Goal: Task Accomplishment & Management: Manage account settings

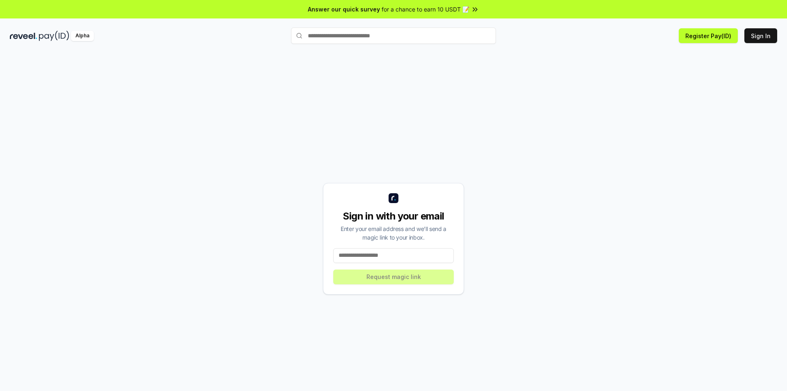
click at [382, 259] on input at bounding box center [393, 255] width 121 height 15
click at [358, 255] on input at bounding box center [393, 255] width 121 height 15
type input "**********"
click at [403, 278] on button "Request magic link" at bounding box center [393, 276] width 121 height 15
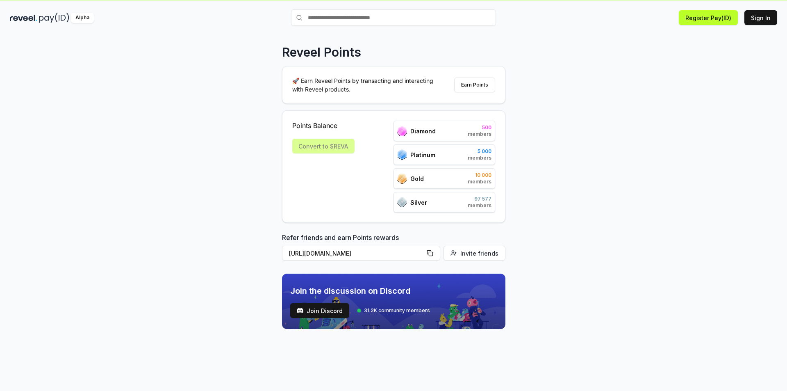
scroll to position [23, 0]
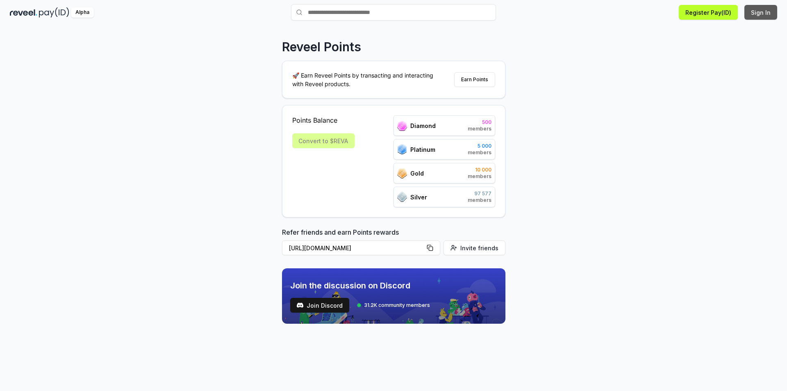
click at [757, 13] on button "Sign In" at bounding box center [761, 12] width 33 height 15
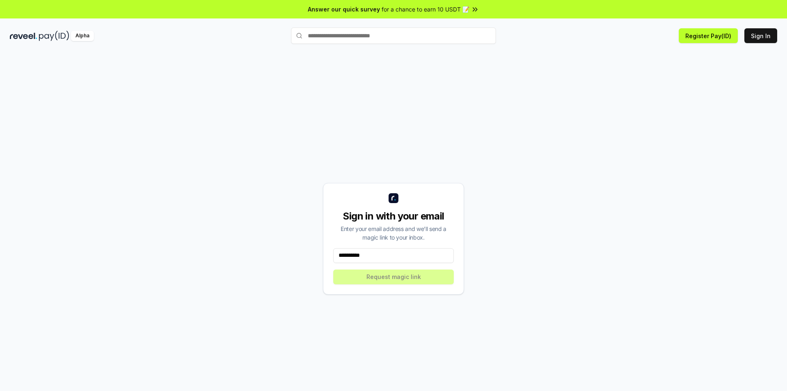
type input "**********"
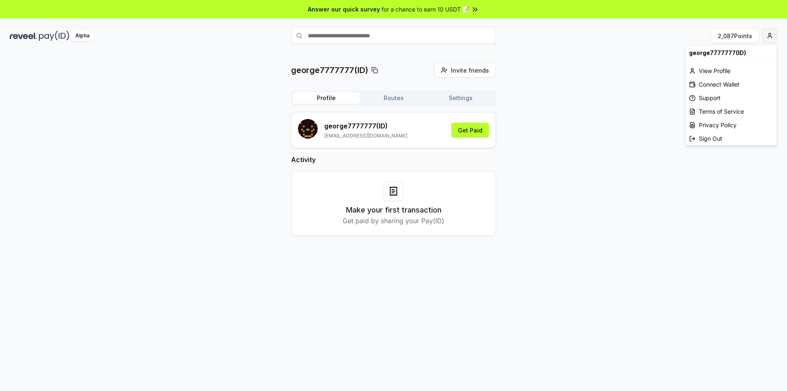
click at [766, 36] on html "Answer our quick survey for a chance to earn 10 USDT 📝 Alpha 2,087 Points georg…" at bounding box center [393, 195] width 787 height 391
click at [629, 99] on html "Answer our quick survey for a chance to earn 10 USDT 📝 Alpha 2,087 Points georg…" at bounding box center [393, 195] width 787 height 391
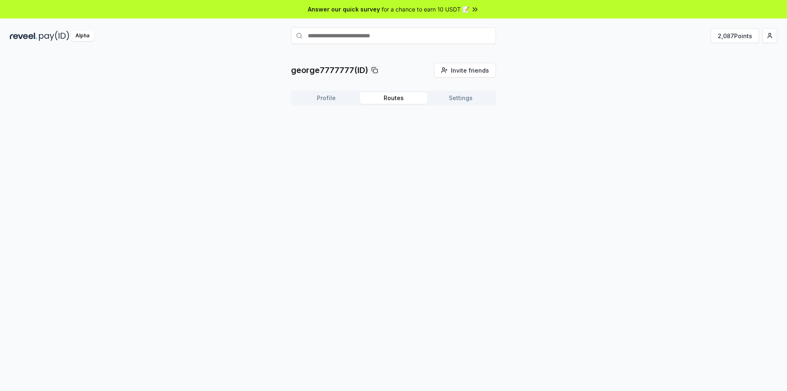
click at [393, 98] on button "Routes" at bounding box center [393, 97] width 67 height 11
click at [460, 101] on button "Settings" at bounding box center [460, 97] width 67 height 11
click at [321, 97] on button "Profile" at bounding box center [326, 97] width 67 height 11
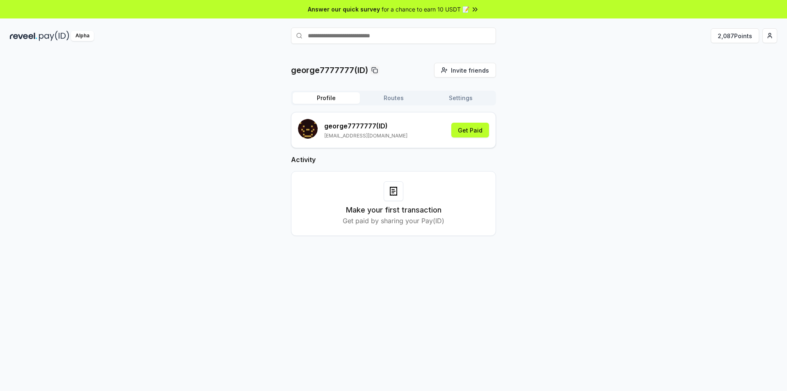
click at [401, 99] on button "Routes" at bounding box center [393, 97] width 67 height 11
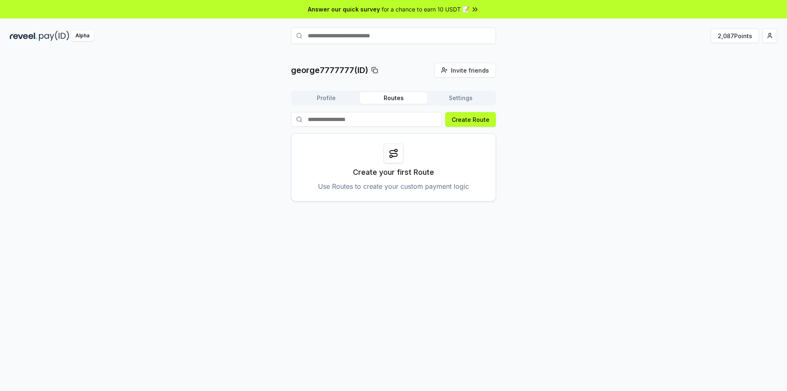
click at [330, 100] on button "Profile" at bounding box center [326, 97] width 67 height 11
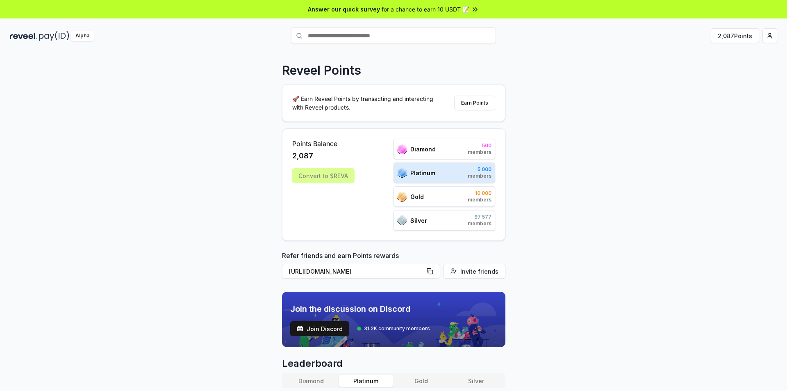
click at [457, 148] on div "Diamond 500 members" at bounding box center [445, 149] width 102 height 21
click at [458, 171] on div "Platinum 5 000 members" at bounding box center [445, 172] width 102 height 21
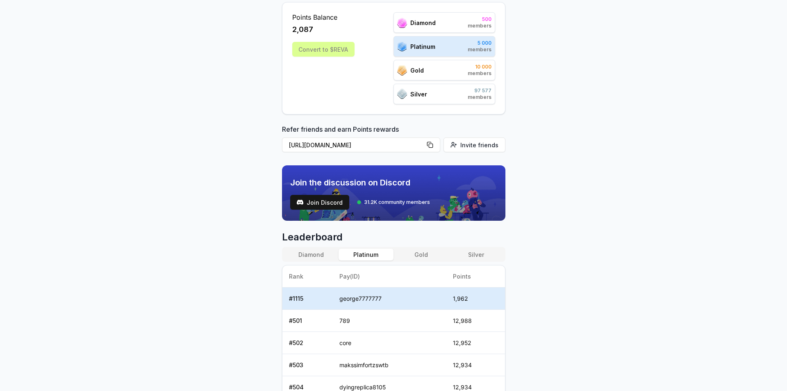
scroll to position [82, 0]
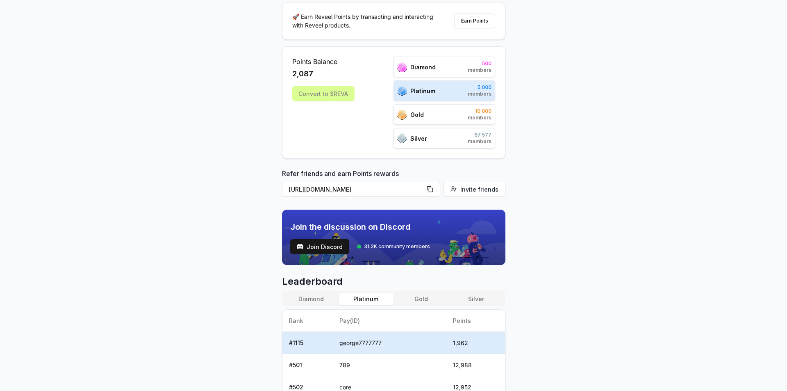
click at [470, 90] on span "5 000" at bounding box center [480, 87] width 24 height 7
drag, startPoint x: 331, startPoint y: 97, endPoint x: 374, endPoint y: 70, distance: 50.3
click at [374, 70] on div "Points Balance 2,087 Convert to $REVA Diamond 500 members Platinum 5 000 member…" at bounding box center [393, 103] width 203 height 92
click at [374, 71] on div "Points Balance 2,087 Convert to $REVA Diamond 500 members Platinum 5 000 member…" at bounding box center [393, 103] width 203 height 92
drag, startPoint x: 430, startPoint y: 82, endPoint x: 417, endPoint y: 98, distance: 21.0
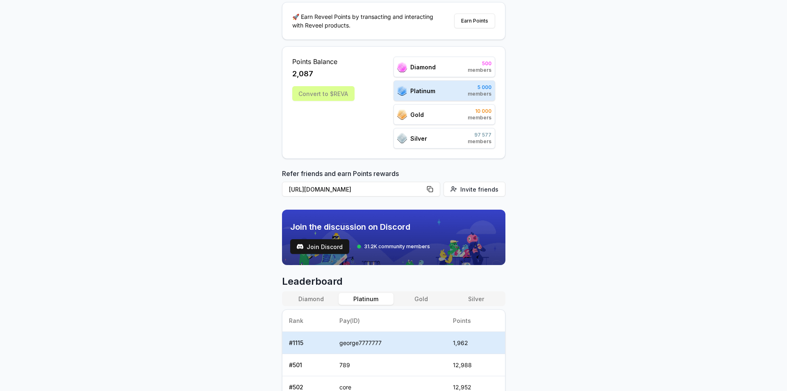
click at [430, 84] on div "Platinum 5 000 members" at bounding box center [445, 90] width 102 height 21
click at [416, 98] on div "Platinum 5 000 members" at bounding box center [445, 90] width 102 height 21
click at [416, 94] on span "Platinum" at bounding box center [422, 91] width 25 height 9
click at [446, 90] on div "Platinum 5 000 members" at bounding box center [445, 90] width 102 height 21
click at [473, 92] on span "members" at bounding box center [480, 94] width 24 height 7
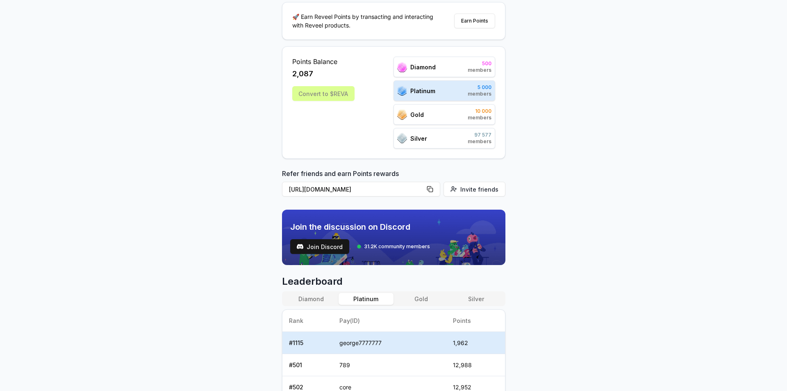
click at [484, 93] on span "members" at bounding box center [480, 94] width 24 height 7
click at [497, 93] on div "Points Balance 2,087 Convert to $REVA Diamond 500 members Platinum 5 000 member…" at bounding box center [393, 102] width 223 height 112
click at [500, 94] on div "Points Balance 2,087 Convert to $REVA Diamond 500 members Platinum 5 000 member…" at bounding box center [393, 102] width 223 height 112
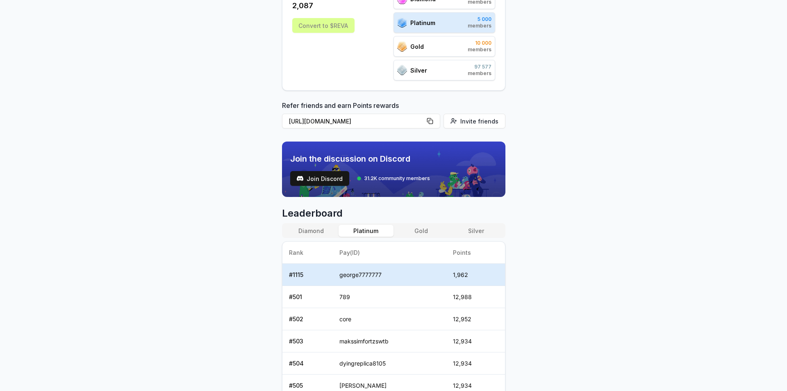
scroll to position [164, 0]
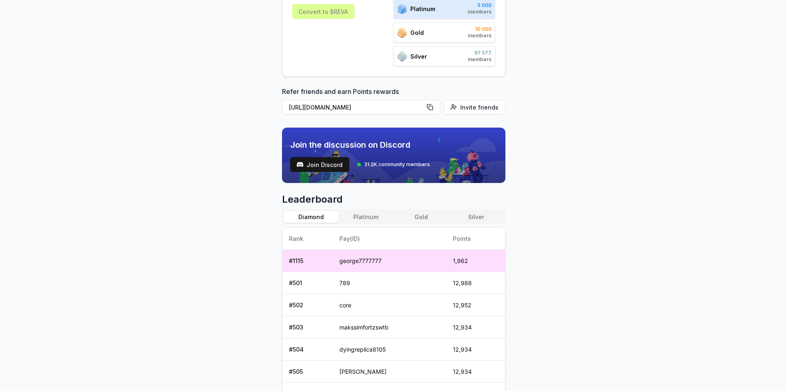
click at [299, 221] on button "Diamond" at bounding box center [311, 217] width 55 height 12
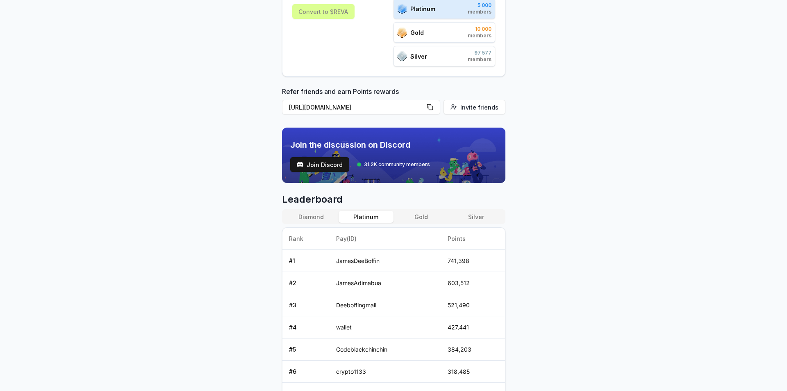
click at [365, 216] on button "Platinum" at bounding box center [366, 217] width 55 height 12
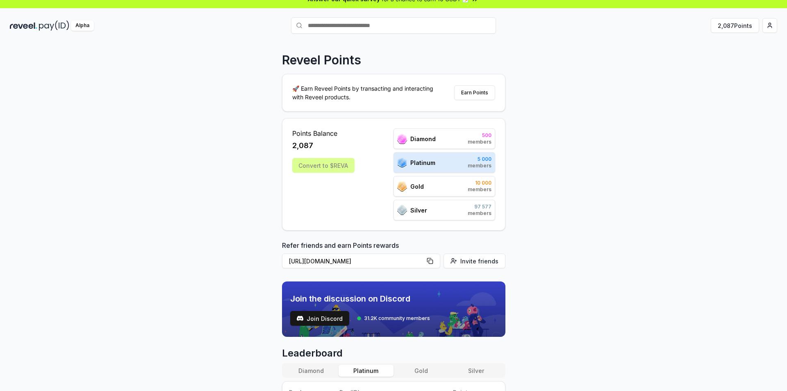
scroll to position [0, 0]
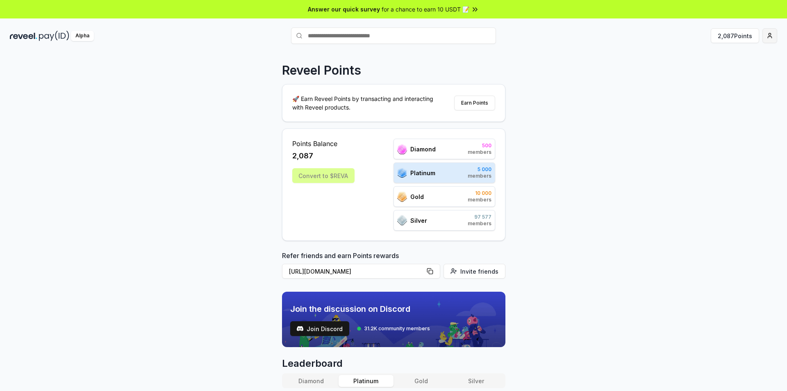
click at [771, 39] on html "Answer our quick survey for a chance to earn 10 USDT 📝 Alpha 2,087 Points Revee…" at bounding box center [393, 195] width 787 height 391
click at [717, 70] on div "View Profile" at bounding box center [731, 71] width 91 height 14
